Goal: Task Accomplishment & Management: Complete application form

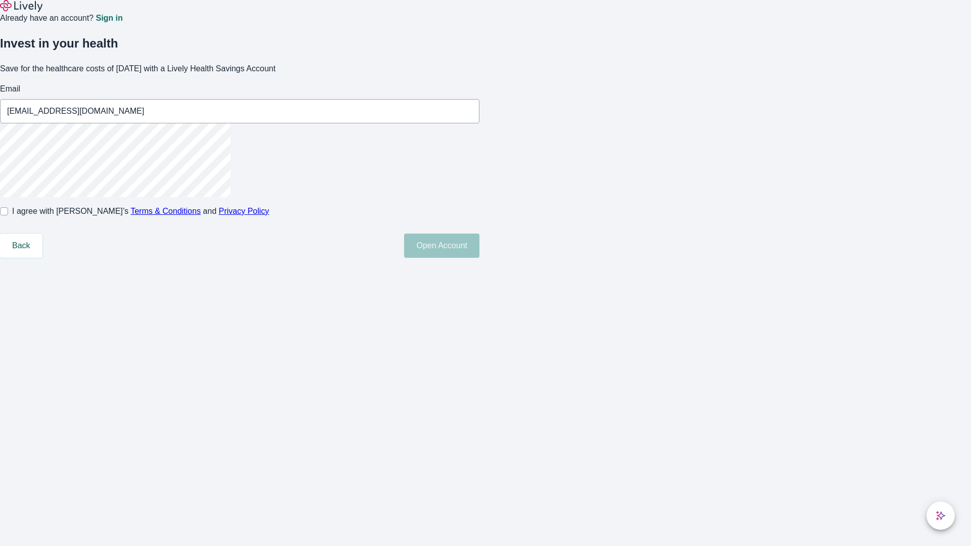
click at [8, 216] on input "I agree with Lively’s Terms & Conditions and Privacy Policy" at bounding box center [4, 211] width 8 height 8
checkbox input "true"
click at [480, 258] on button "Open Account" at bounding box center [441, 246] width 75 height 24
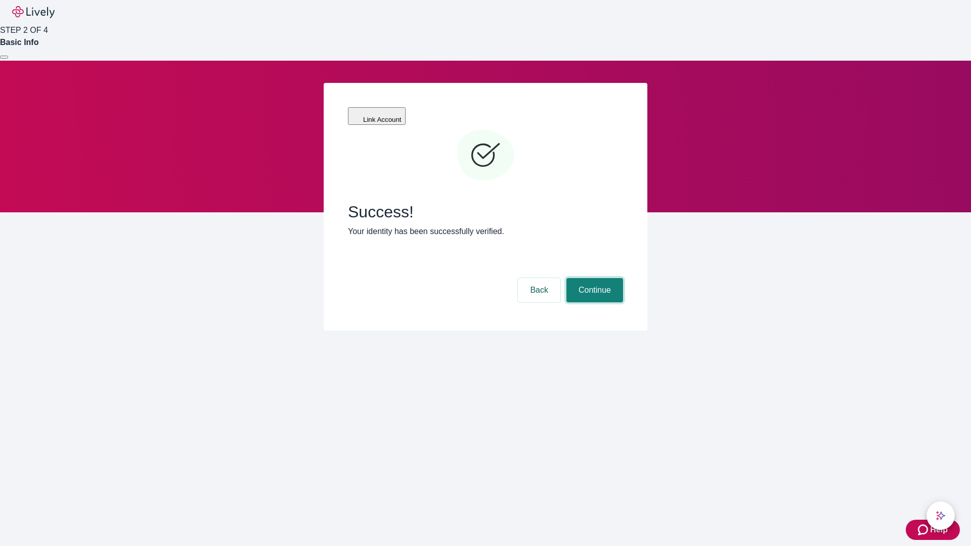
click at [593, 278] on button "Continue" at bounding box center [595, 290] width 57 height 24
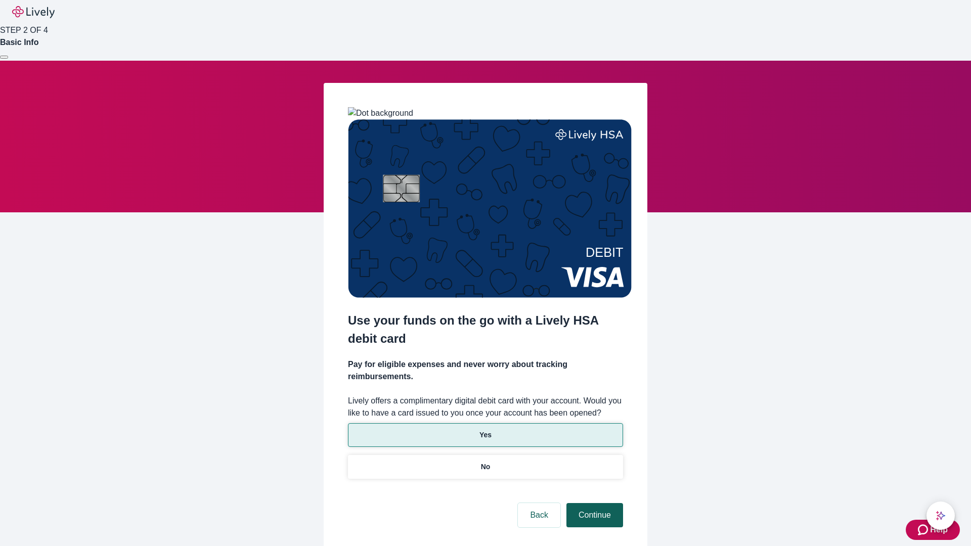
click at [485, 462] on p "No" at bounding box center [486, 467] width 10 height 11
click at [593, 503] on button "Continue" at bounding box center [595, 515] width 57 height 24
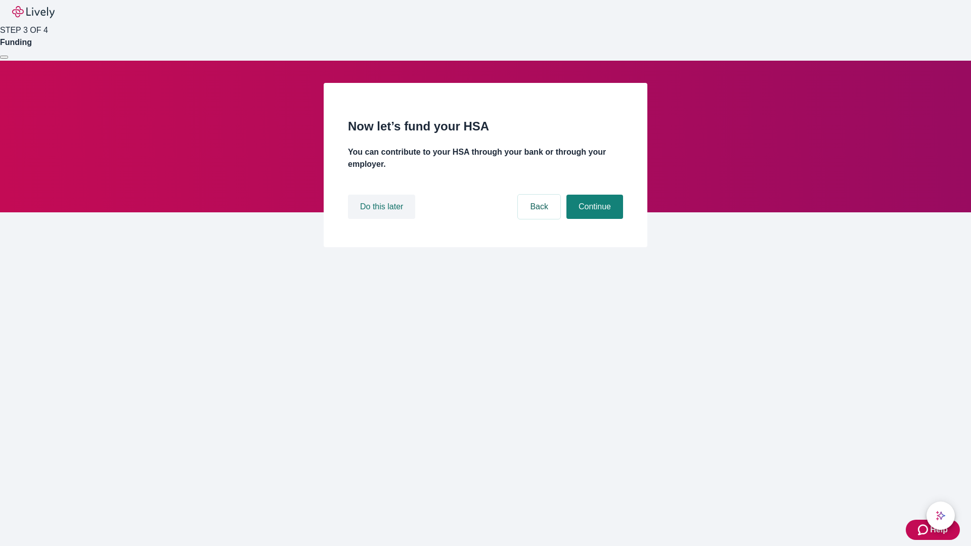
click at [383, 219] on button "Do this later" at bounding box center [381, 207] width 67 height 24
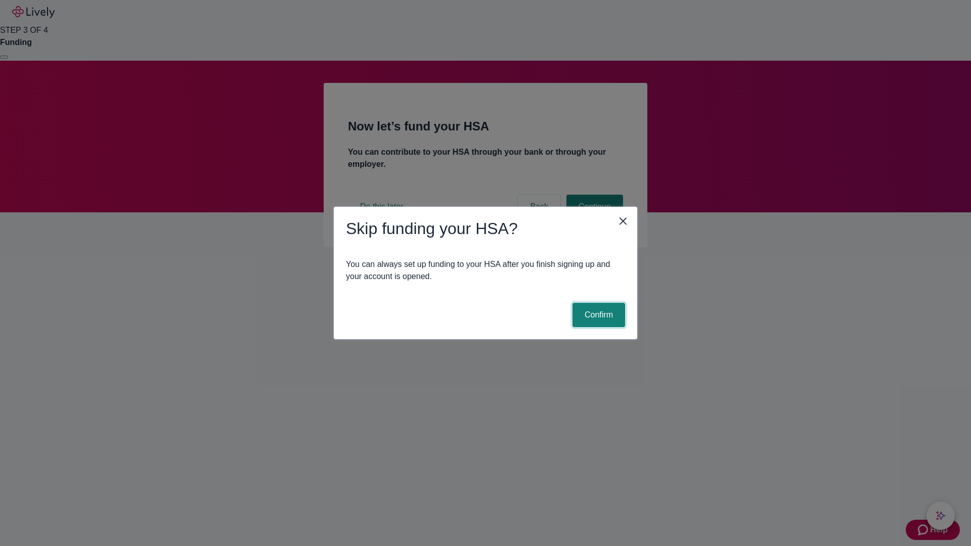
click at [598, 315] on button "Confirm" at bounding box center [599, 315] width 53 height 24
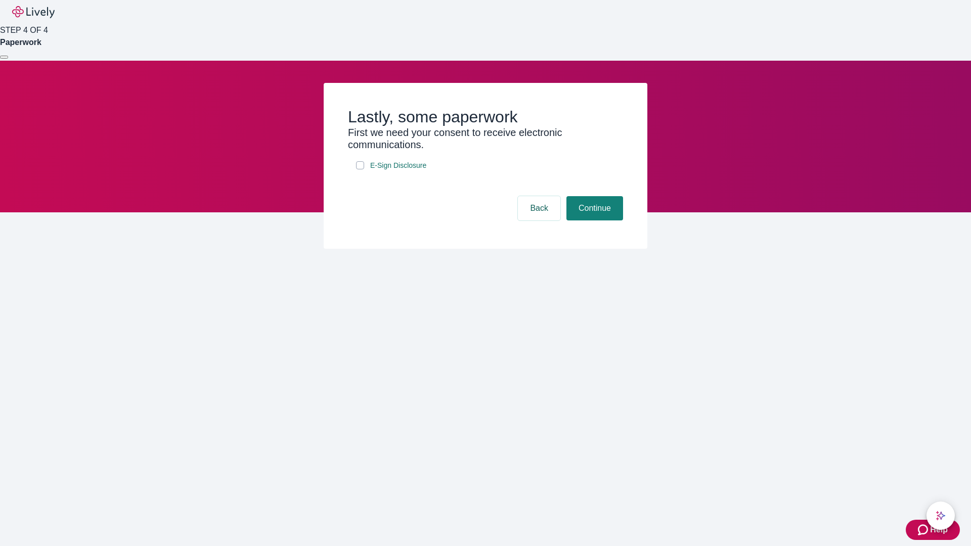
click at [360, 169] on input "E-Sign Disclosure" at bounding box center [360, 165] width 8 height 8
checkbox input "true"
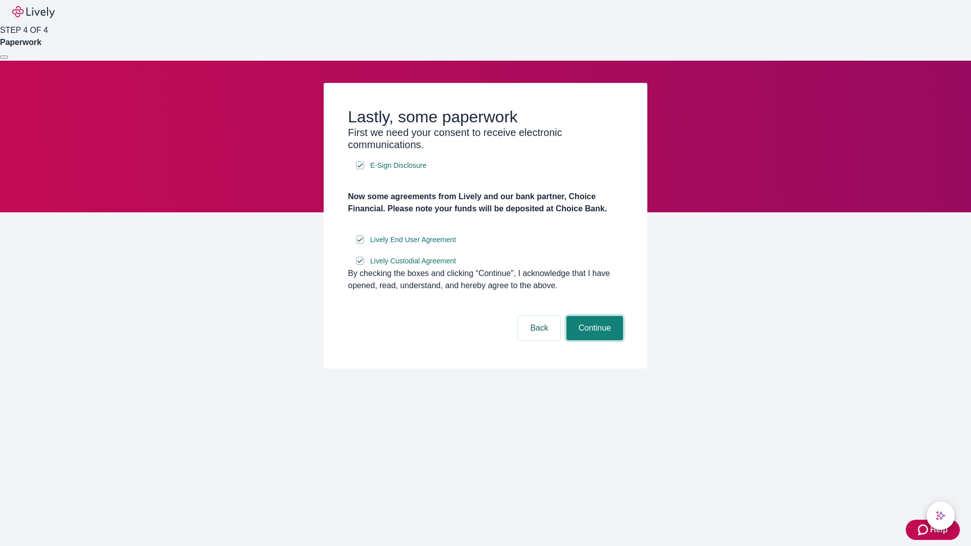
click at [593, 341] on button "Continue" at bounding box center [595, 328] width 57 height 24
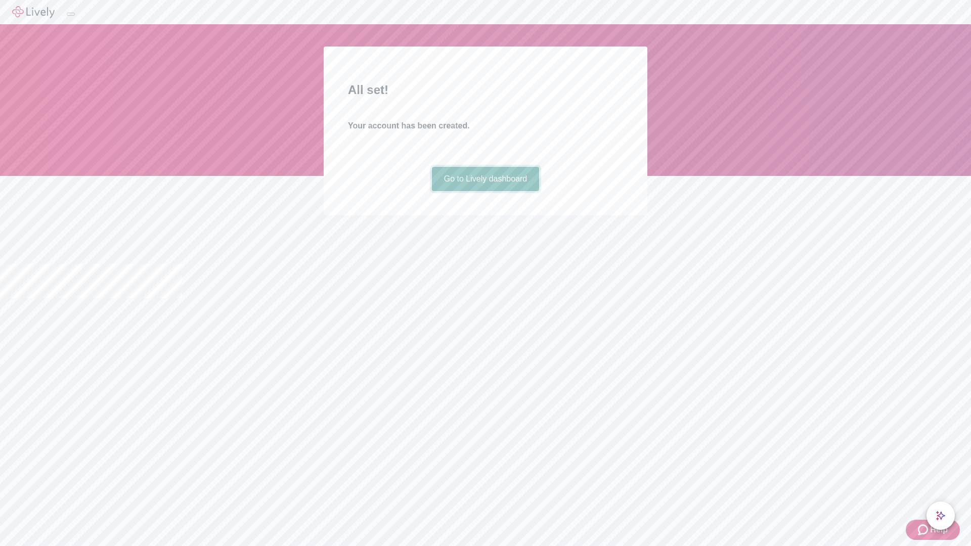
click at [485, 191] on link "Go to Lively dashboard" at bounding box center [486, 179] width 108 height 24
